Goal: Task Accomplishment & Management: Manage account settings

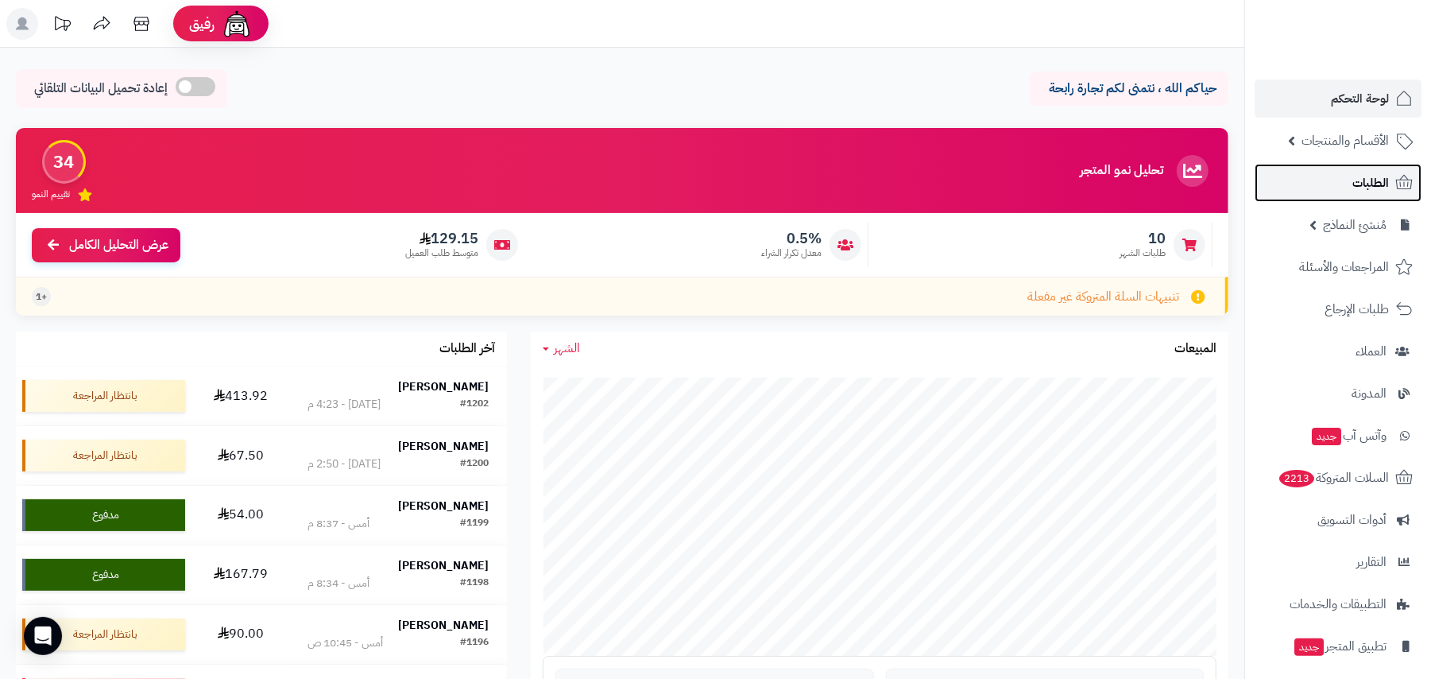
click at [769, 178] on span "الطلبات" at bounding box center [1370, 183] width 37 height 22
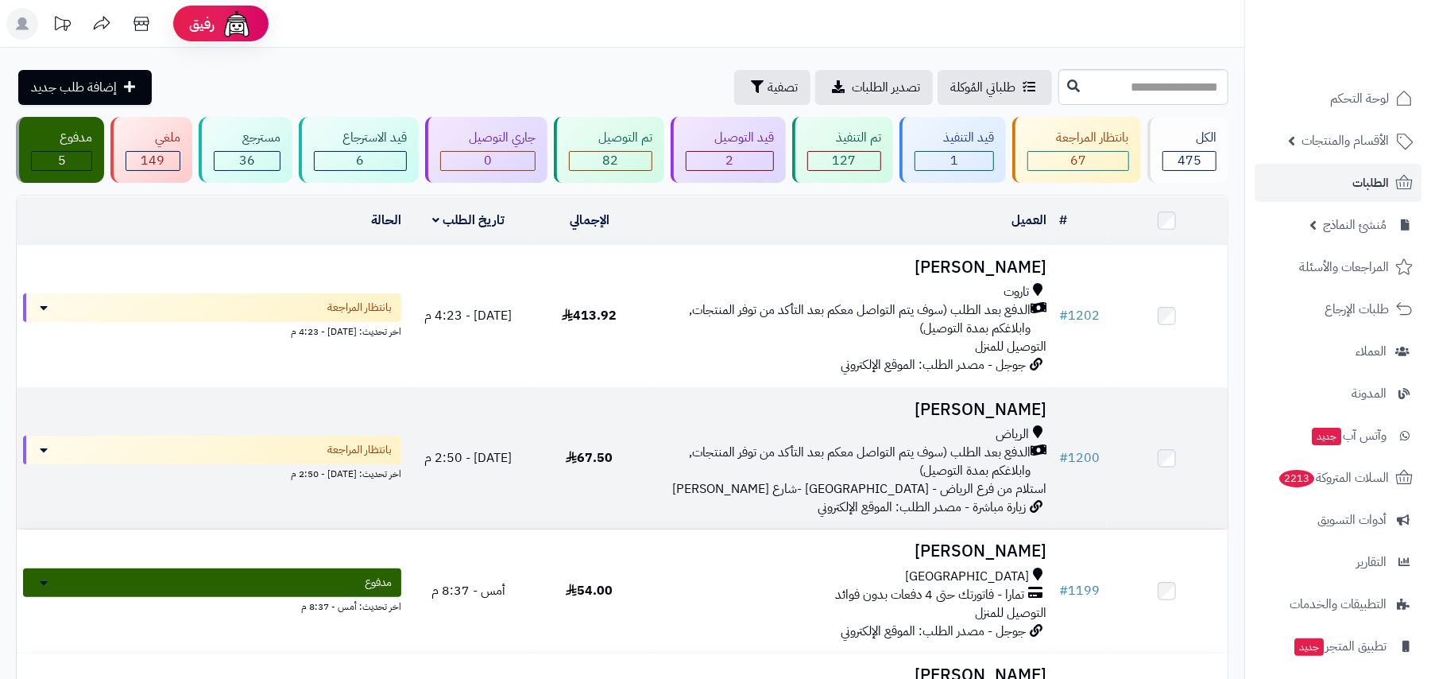
click at [912, 439] on div "الرياض" at bounding box center [851, 434] width 390 height 18
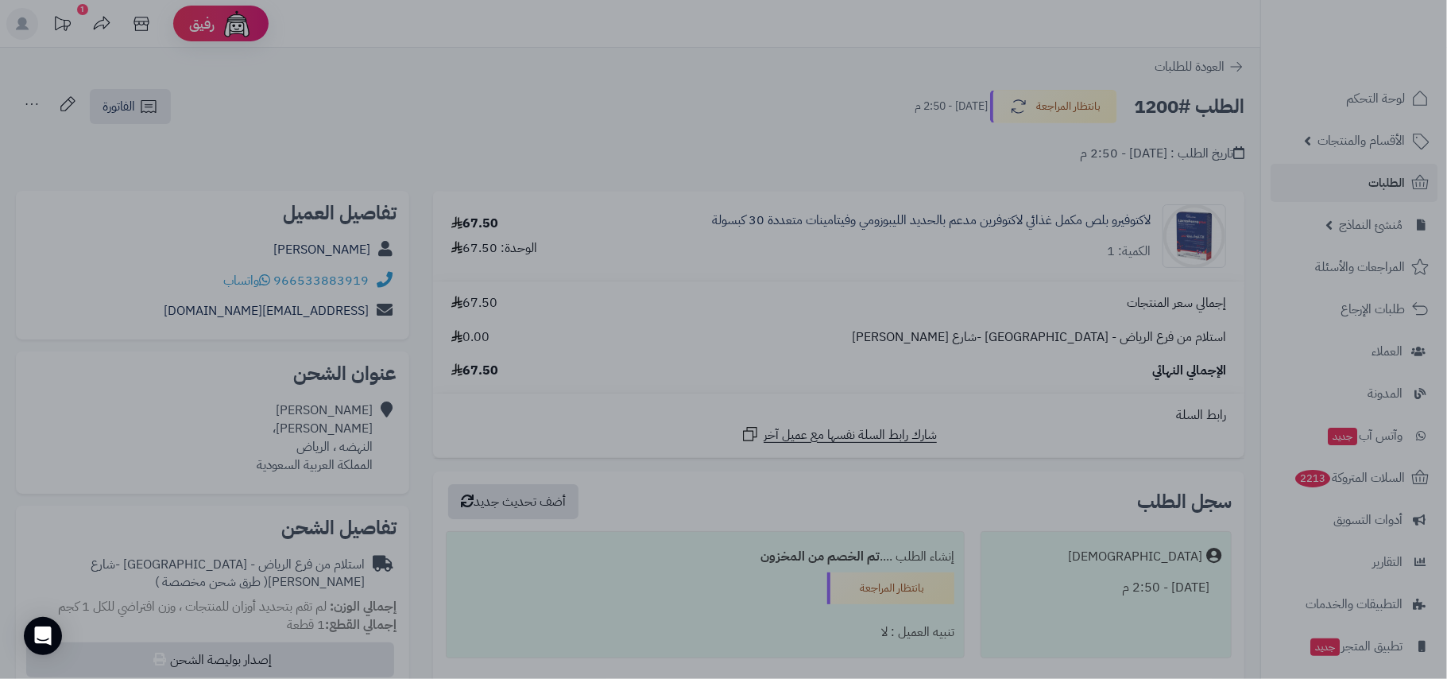
click at [416, 38] on div at bounding box center [723, 339] width 1447 height 679
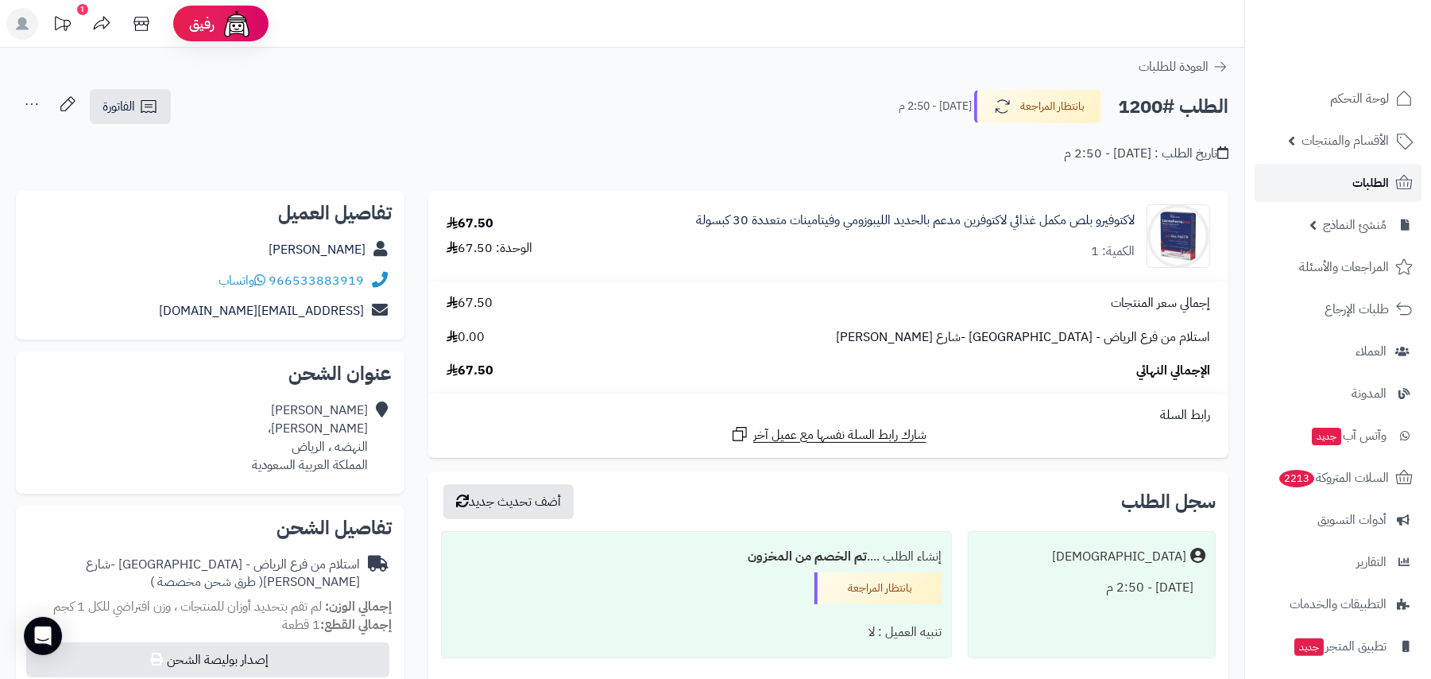
click at [1374, 172] on span "الطلبات" at bounding box center [1370, 183] width 37 height 22
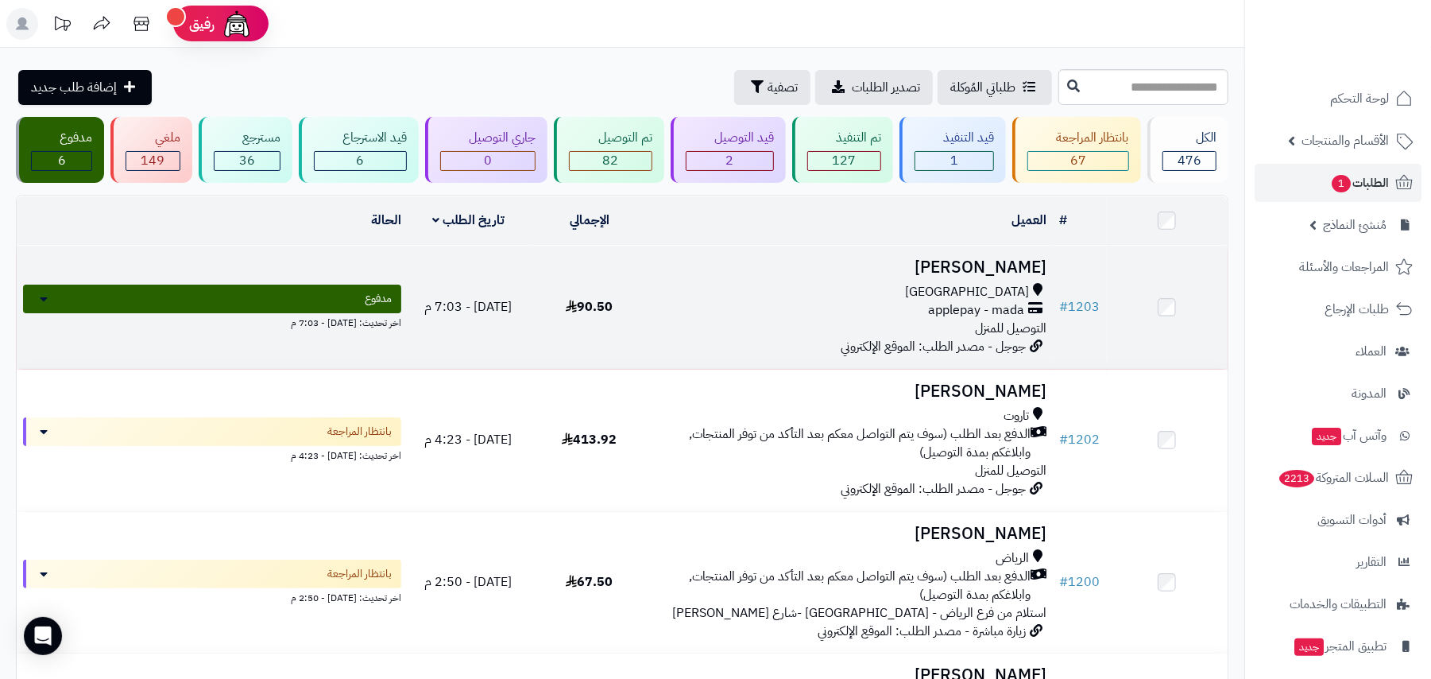
click at [964, 261] on h3 "Hassan Alahdal" at bounding box center [851, 267] width 390 height 18
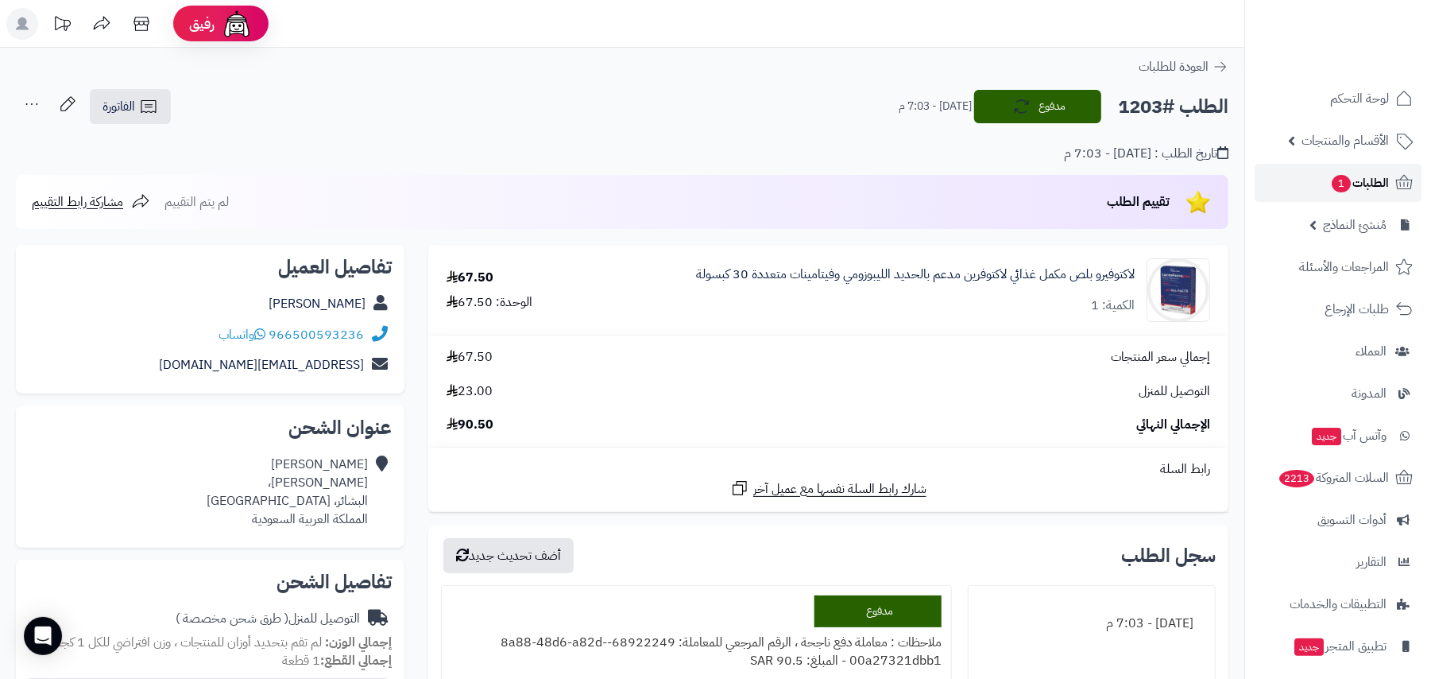
click at [1348, 175] on span "الطلبات 1" at bounding box center [1359, 183] width 59 height 22
